Goal: Navigation & Orientation: Find specific page/section

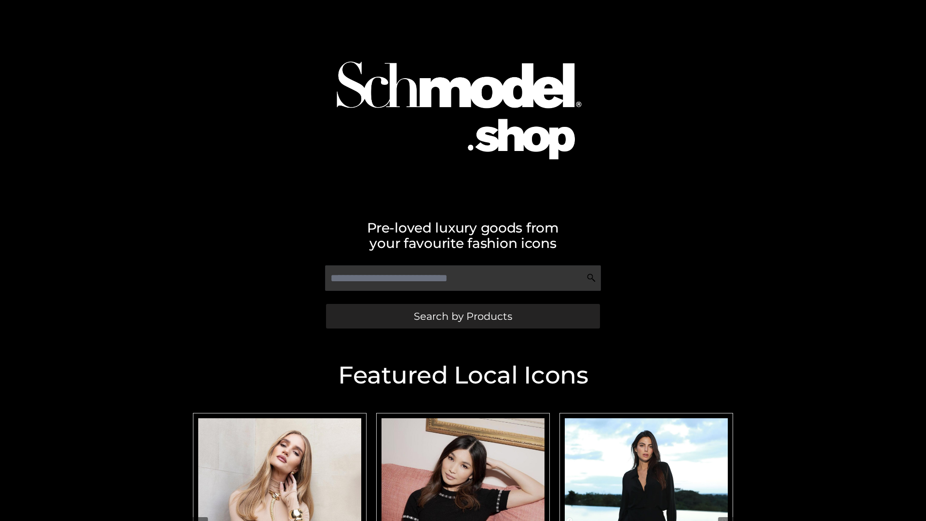
click at [463, 316] on span "Search by Products" at bounding box center [463, 316] width 98 height 10
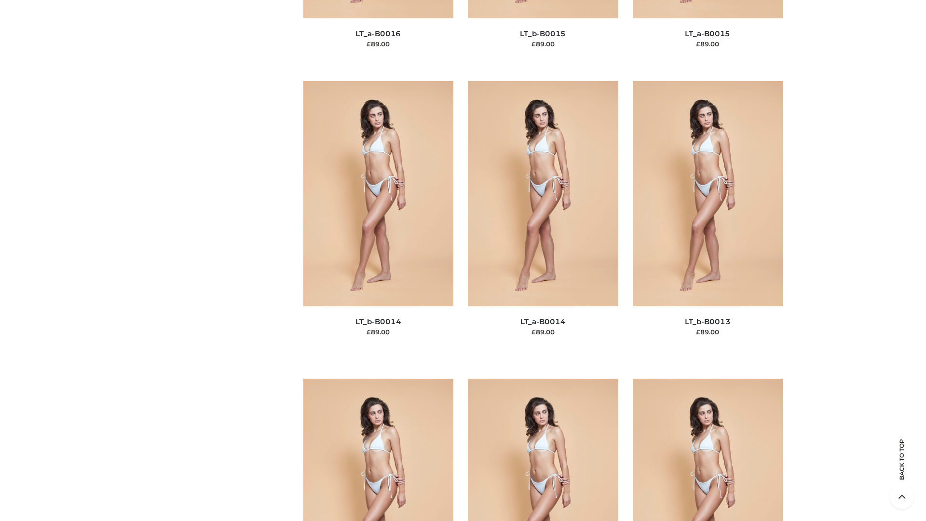
scroll to position [3431, 0]
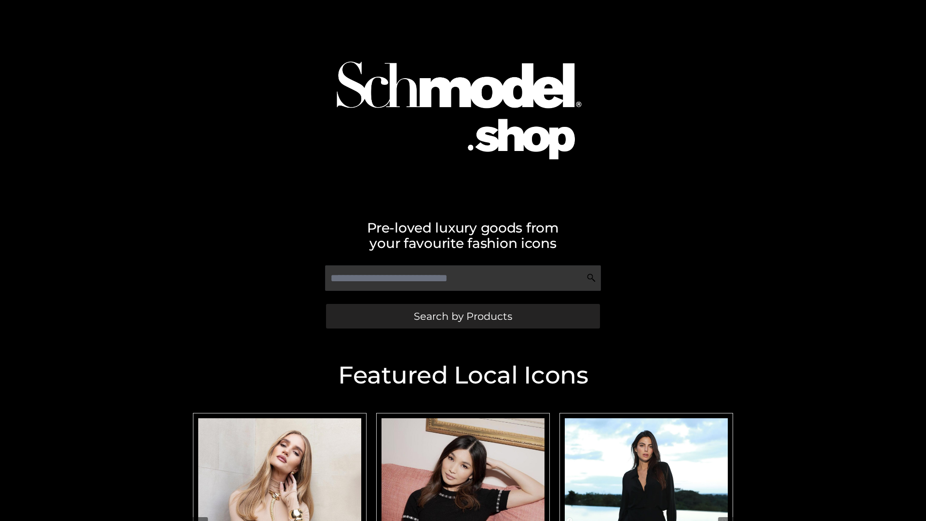
click at [463, 316] on span "Search by Products" at bounding box center [463, 316] width 98 height 10
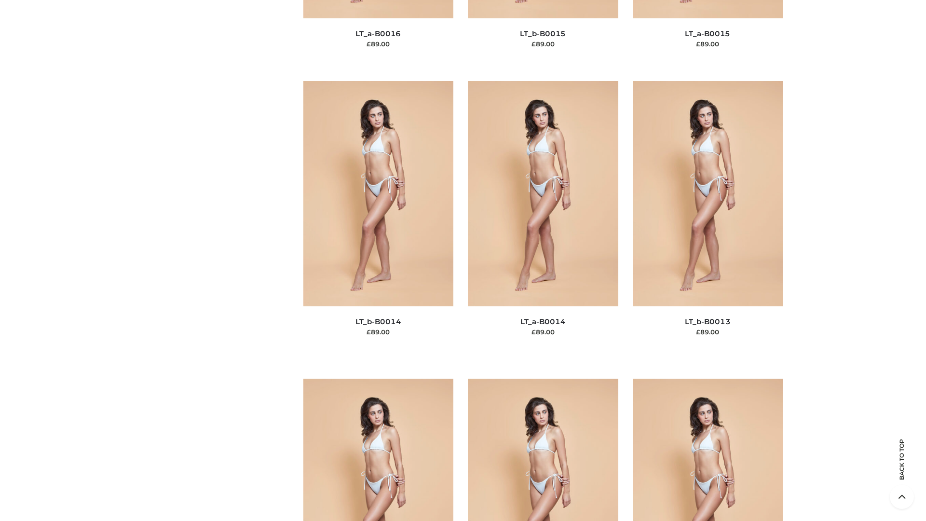
scroll to position [3431, 0]
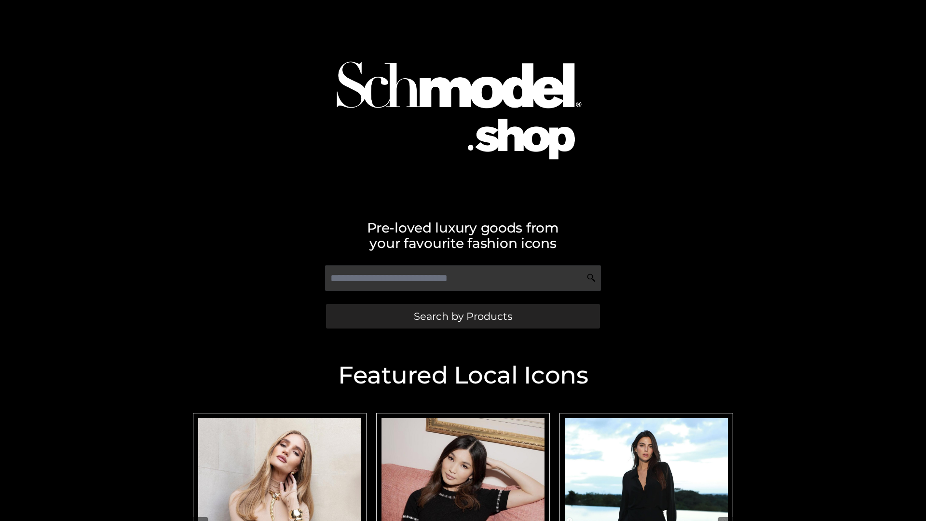
click at [463, 316] on span "Search by Products" at bounding box center [463, 316] width 98 height 10
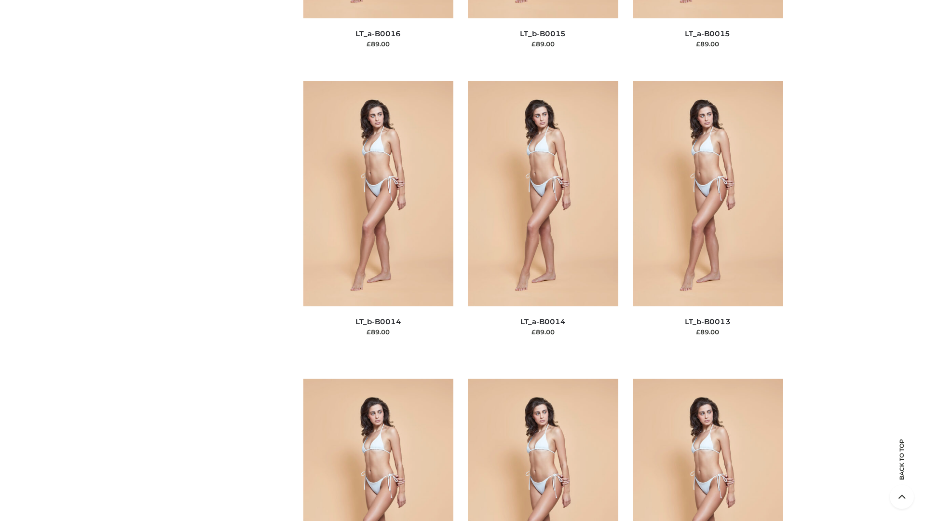
scroll to position [3431, 0]
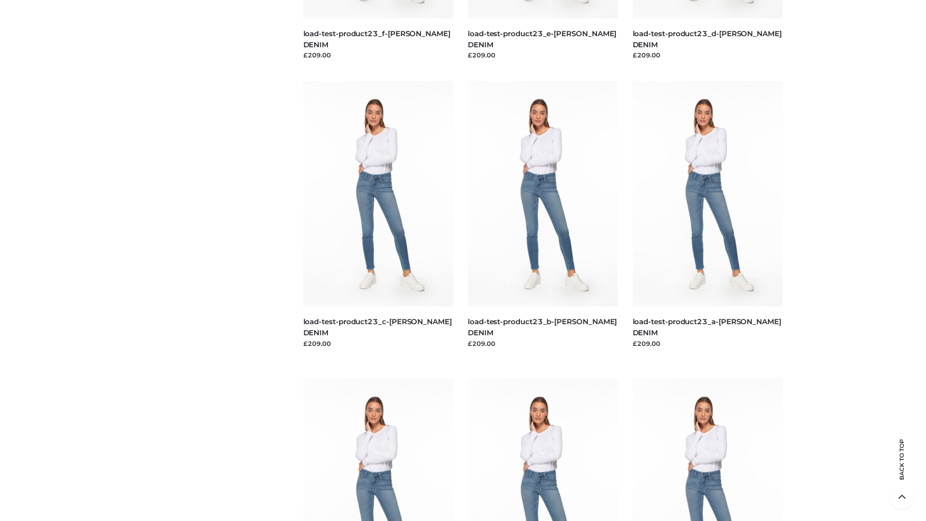
scroll to position [846, 0]
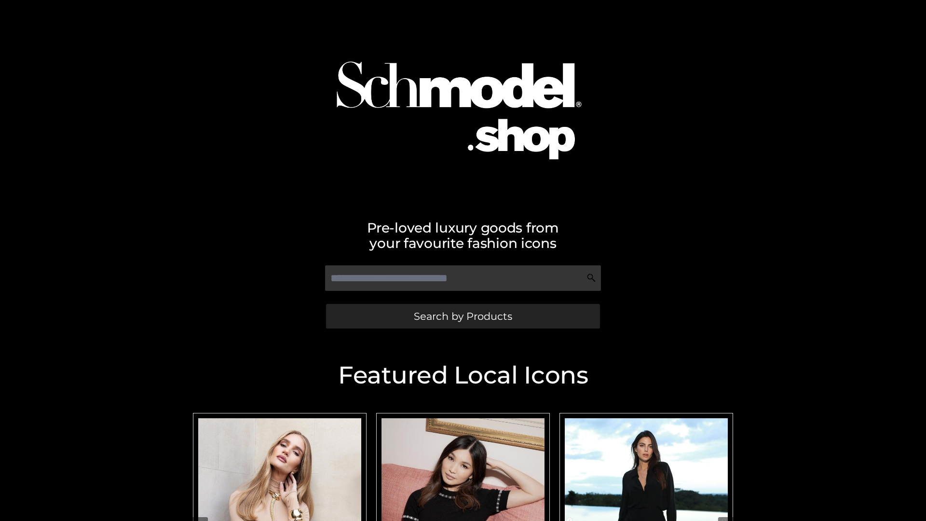
click at [463, 316] on span "Search by Products" at bounding box center [463, 316] width 98 height 10
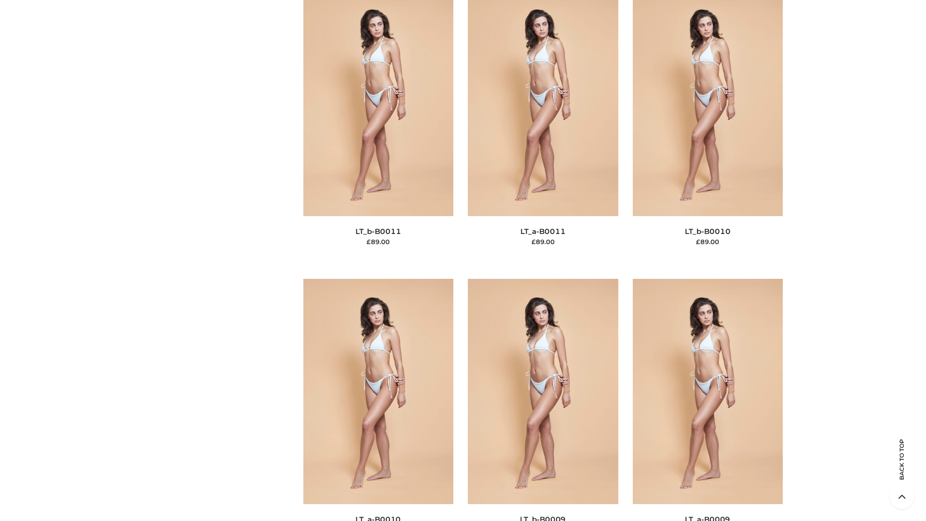
scroll to position [4333, 0]
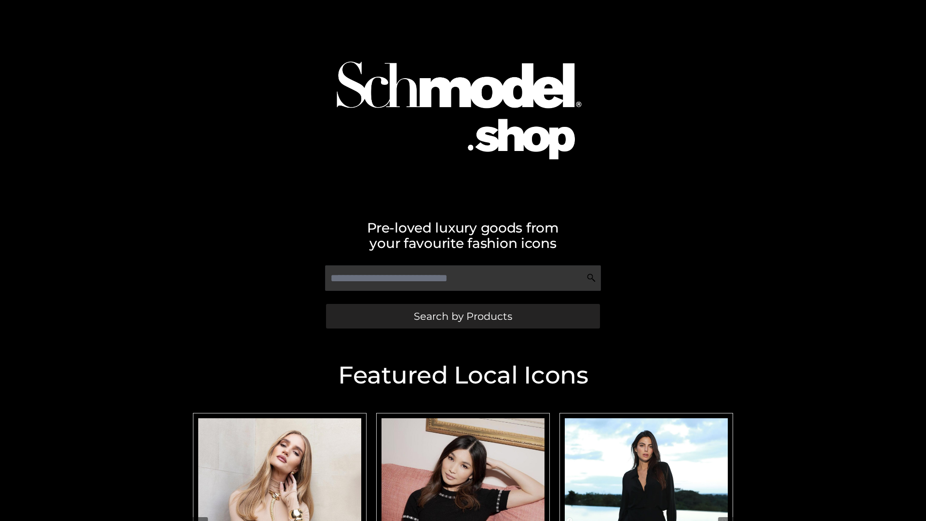
click at [463, 316] on span "Search by Products" at bounding box center [463, 316] width 98 height 10
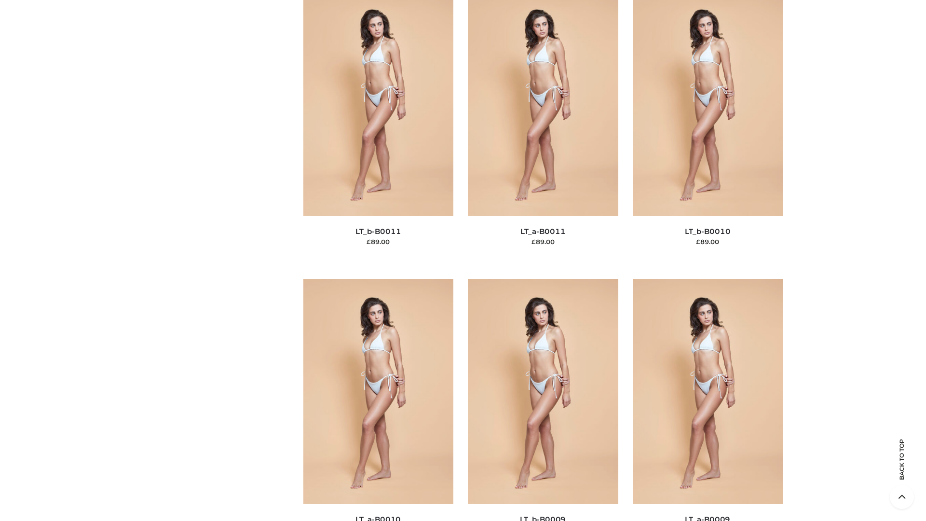
scroll to position [4333, 0]
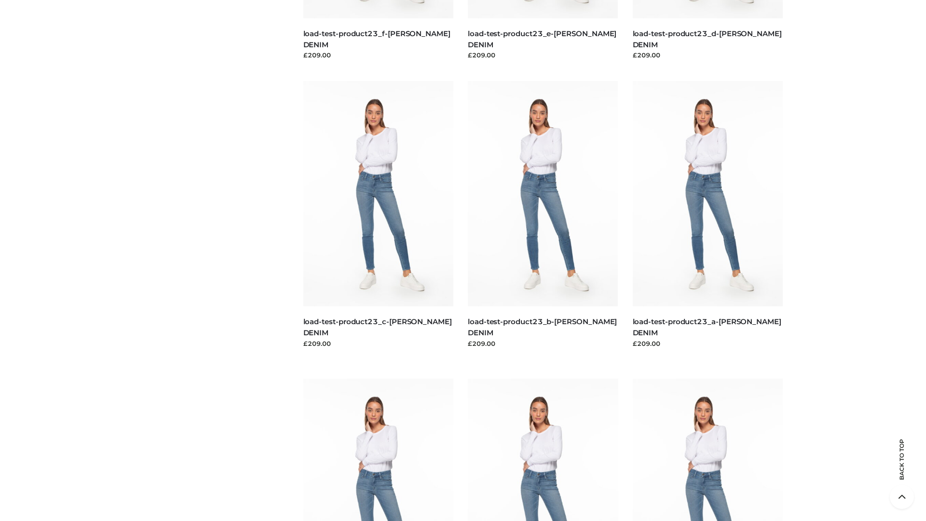
scroll to position [846, 0]
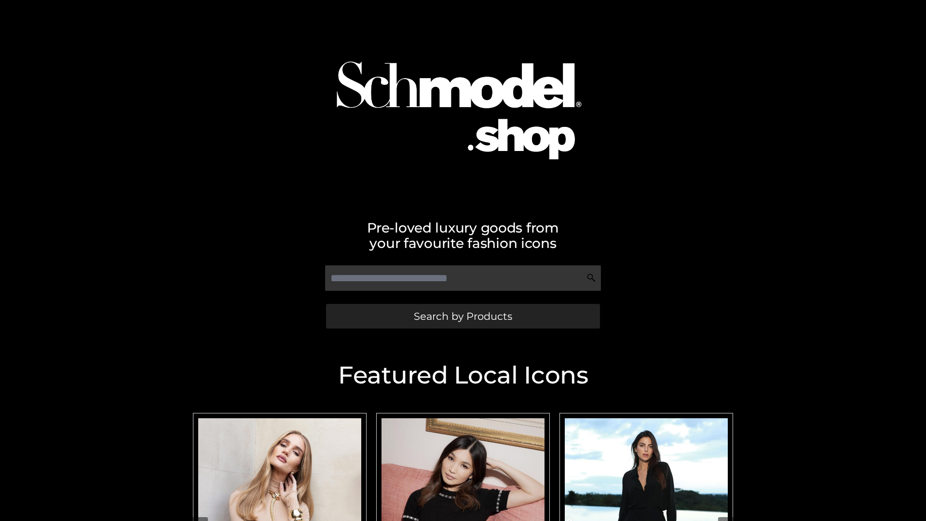
click at [463, 316] on span "Search by Products" at bounding box center [463, 316] width 98 height 10
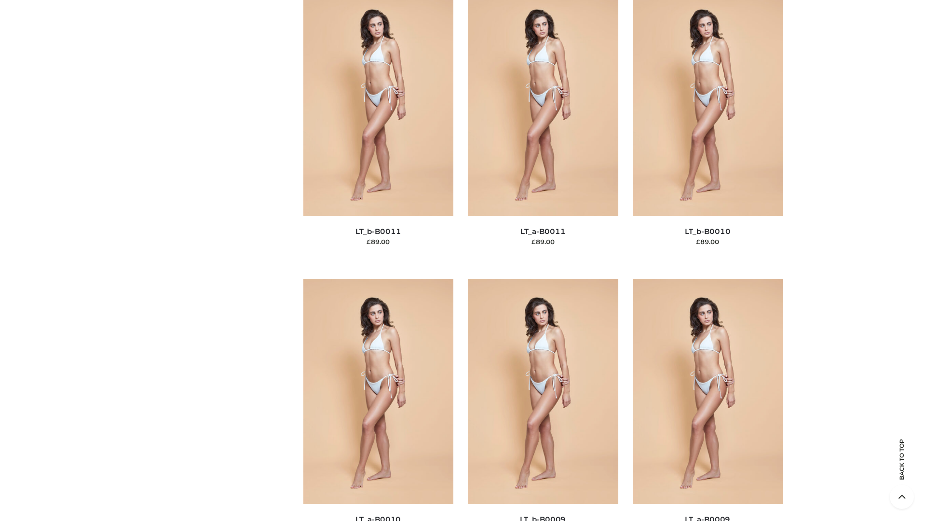
scroll to position [4333, 0]
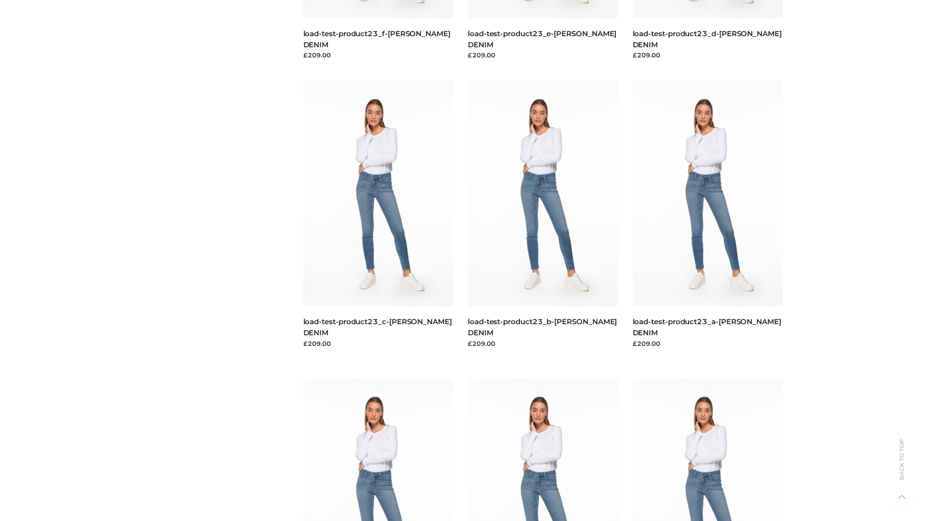
scroll to position [846, 0]
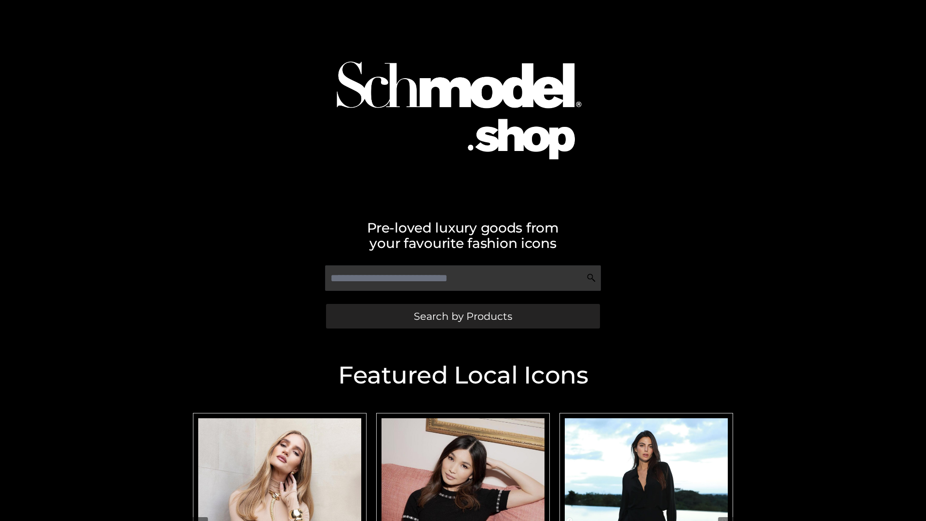
click at [463, 316] on span "Search by Products" at bounding box center [463, 316] width 98 height 10
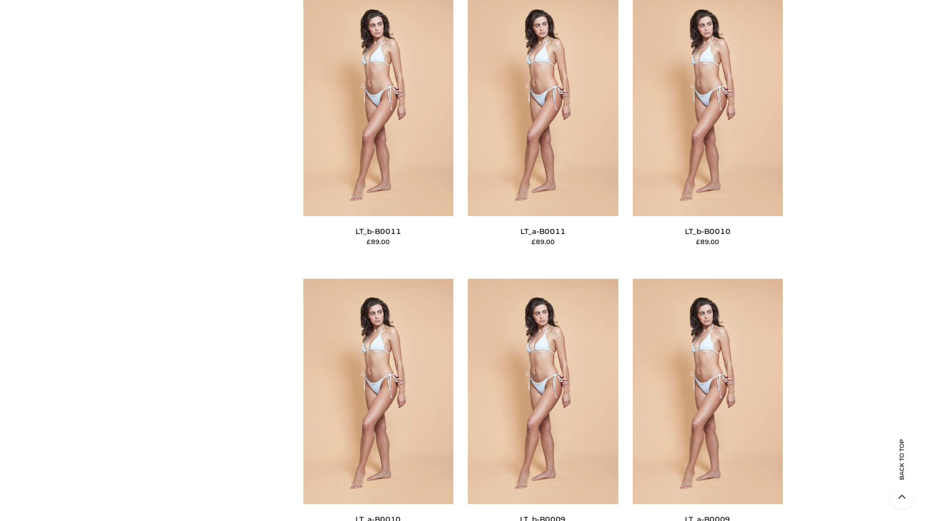
scroll to position [4333, 0]
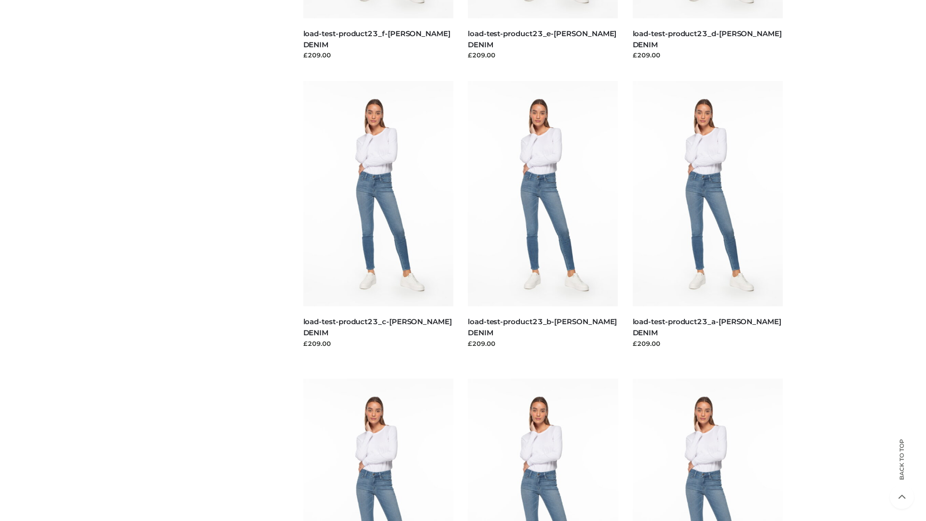
scroll to position [846, 0]
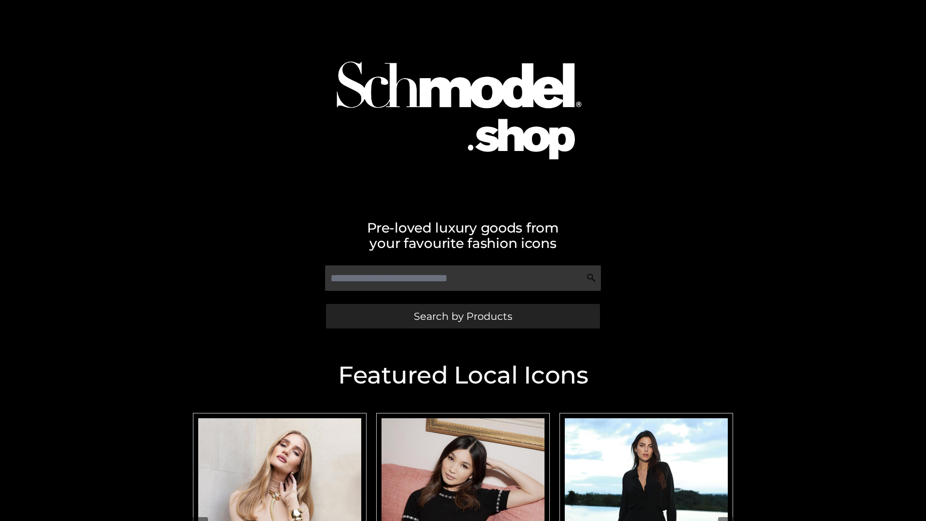
click at [463, 316] on span "Search by Products" at bounding box center [463, 316] width 98 height 10
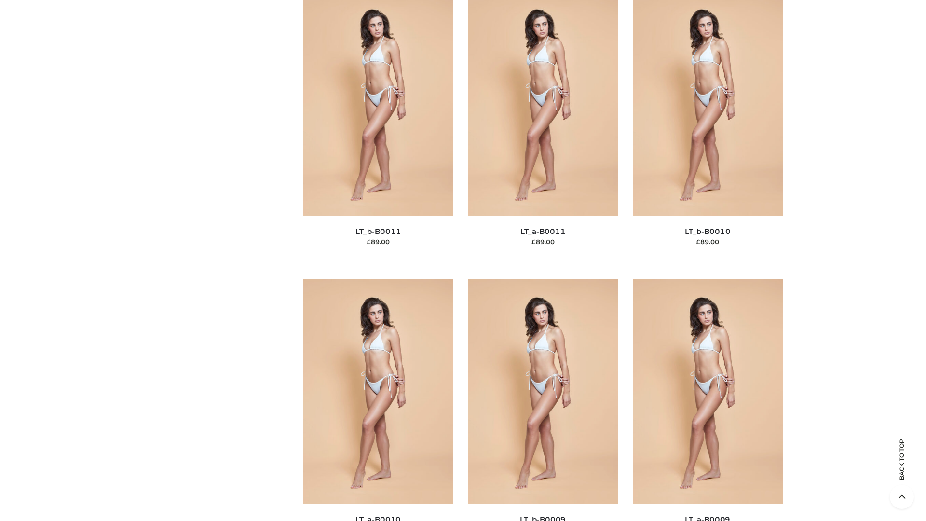
scroll to position [4333, 0]
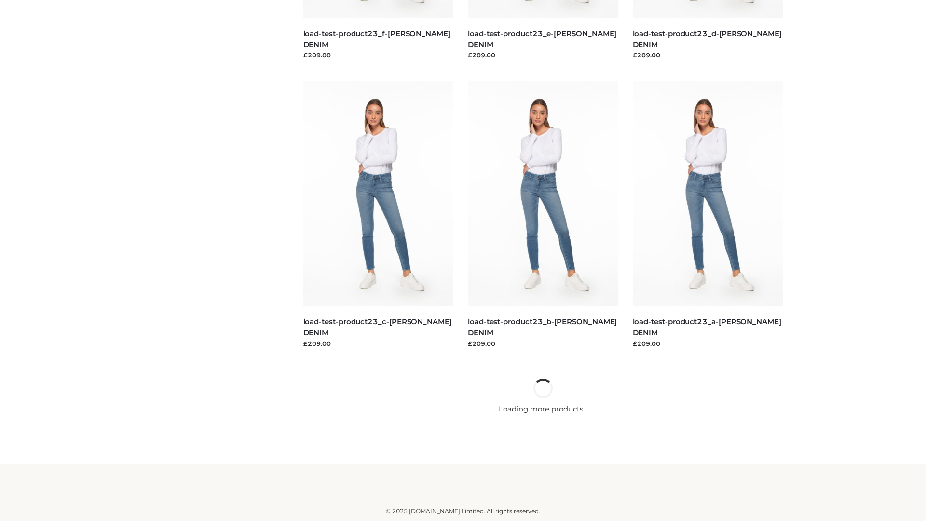
scroll to position [846, 0]
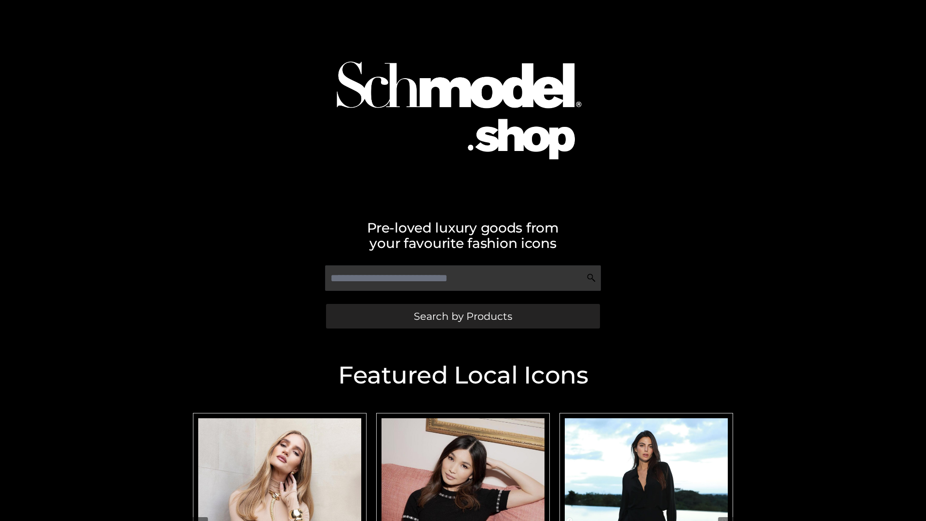
click at [463, 316] on span "Search by Products" at bounding box center [463, 316] width 98 height 10
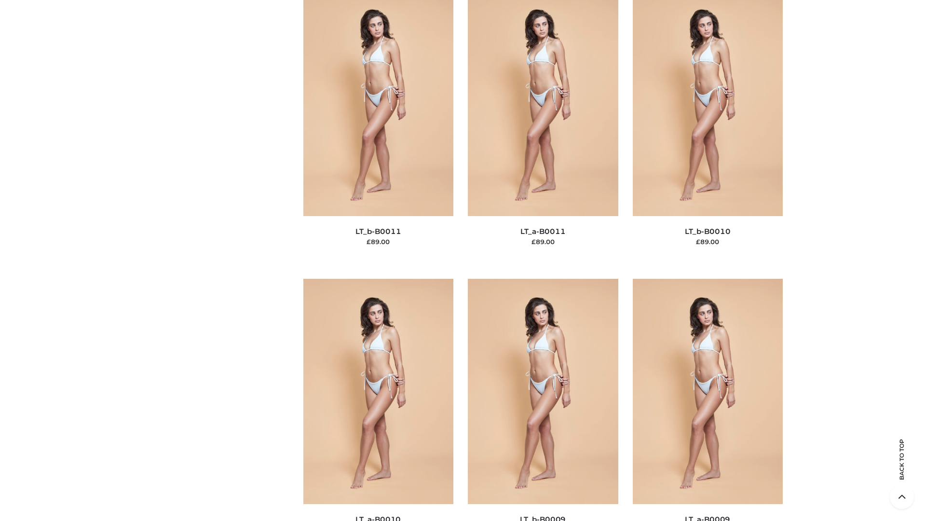
scroll to position [4333, 0]
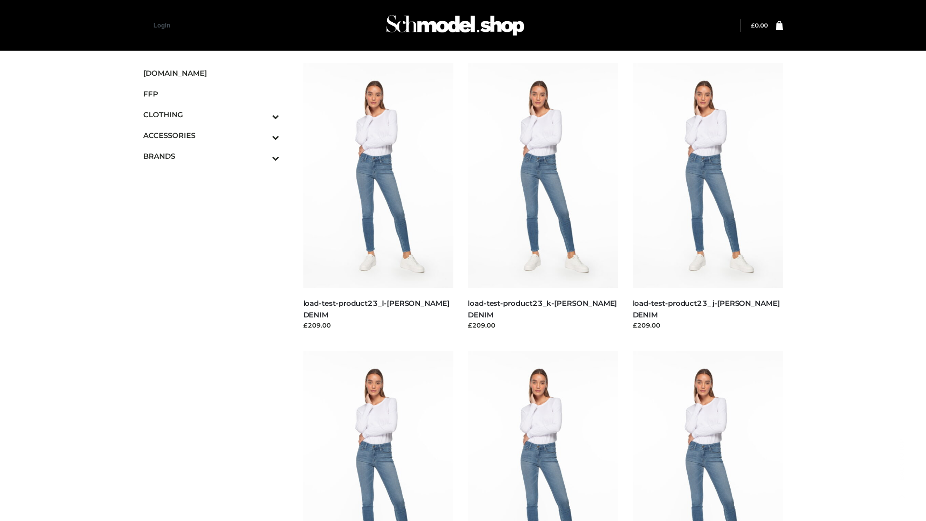
scroll to position [846, 0]
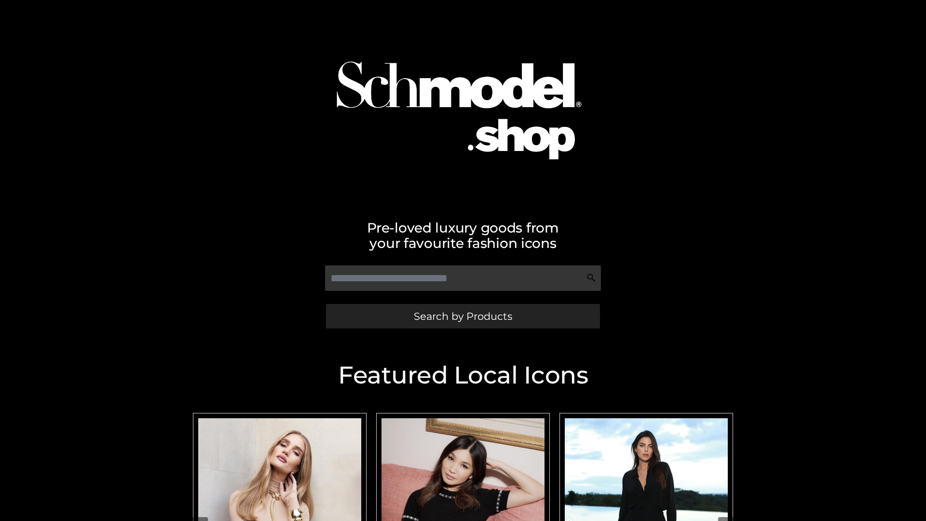
click at [463, 316] on span "Search by Products" at bounding box center [463, 316] width 98 height 10
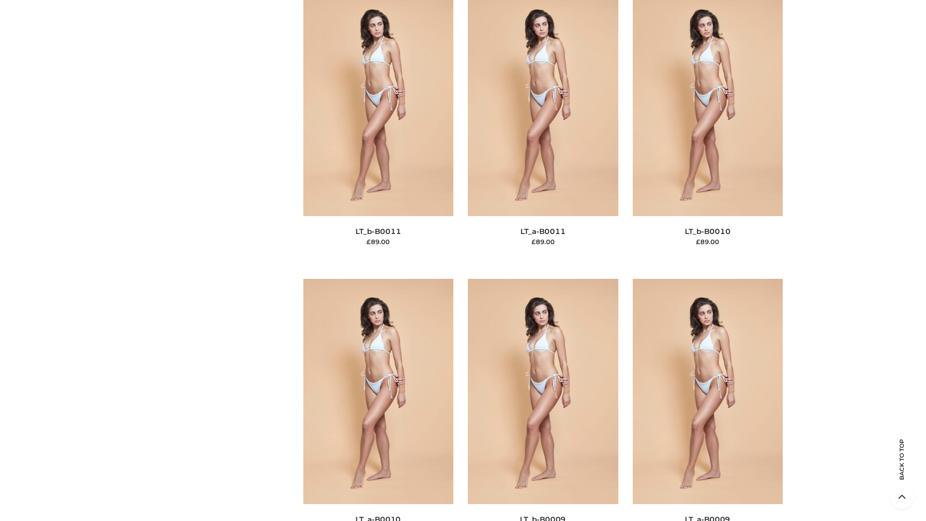
scroll to position [4333, 0]
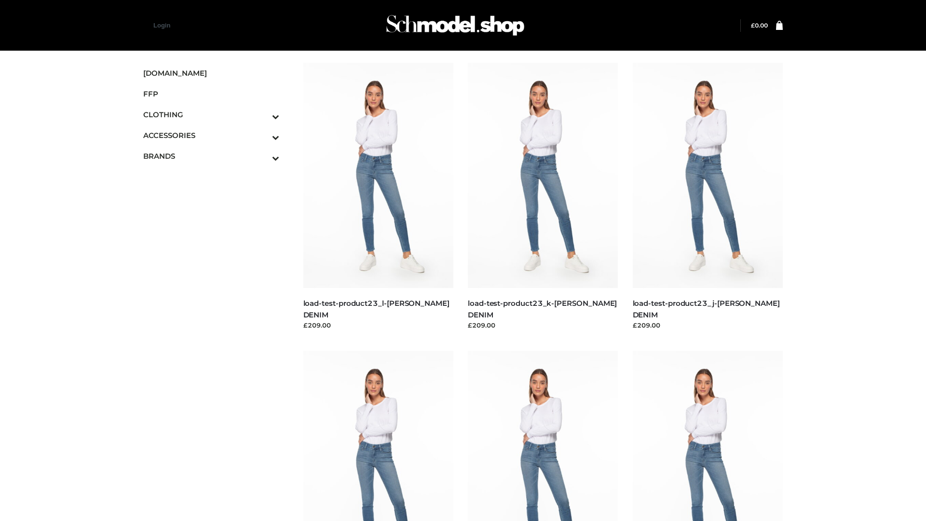
scroll to position [846, 0]
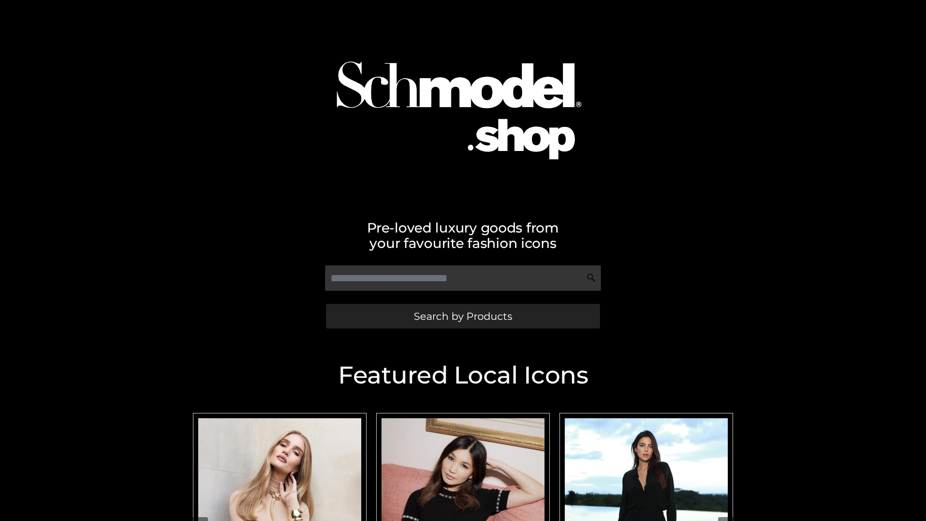
click at [463, 316] on span "Search by Products" at bounding box center [463, 316] width 98 height 10
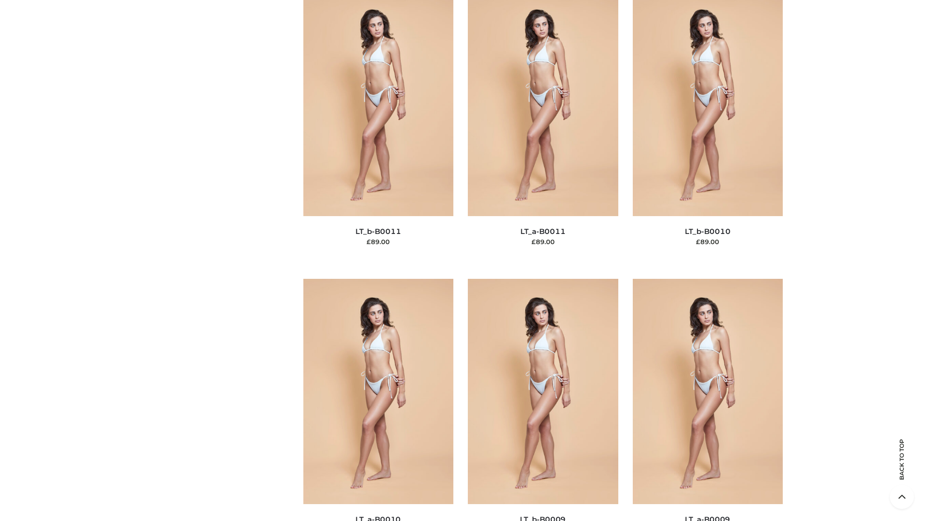
scroll to position [4333, 0]
